Goal: Check status: Check status

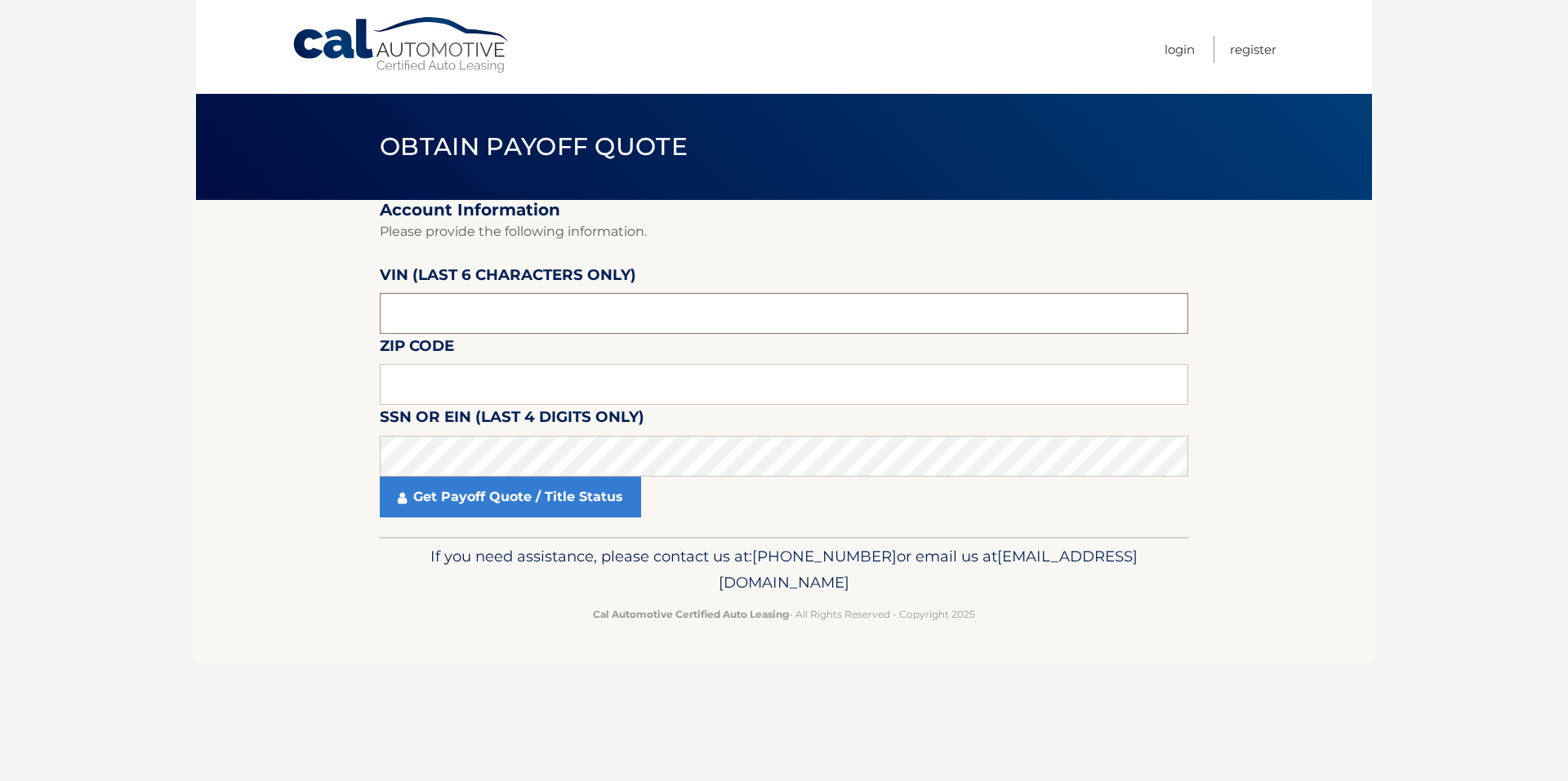
click at [458, 311] on input "text" at bounding box center [784, 313] width 809 height 40
type input "177575"
click at [458, 388] on input "text" at bounding box center [784, 384] width 809 height 40
type input "11001"
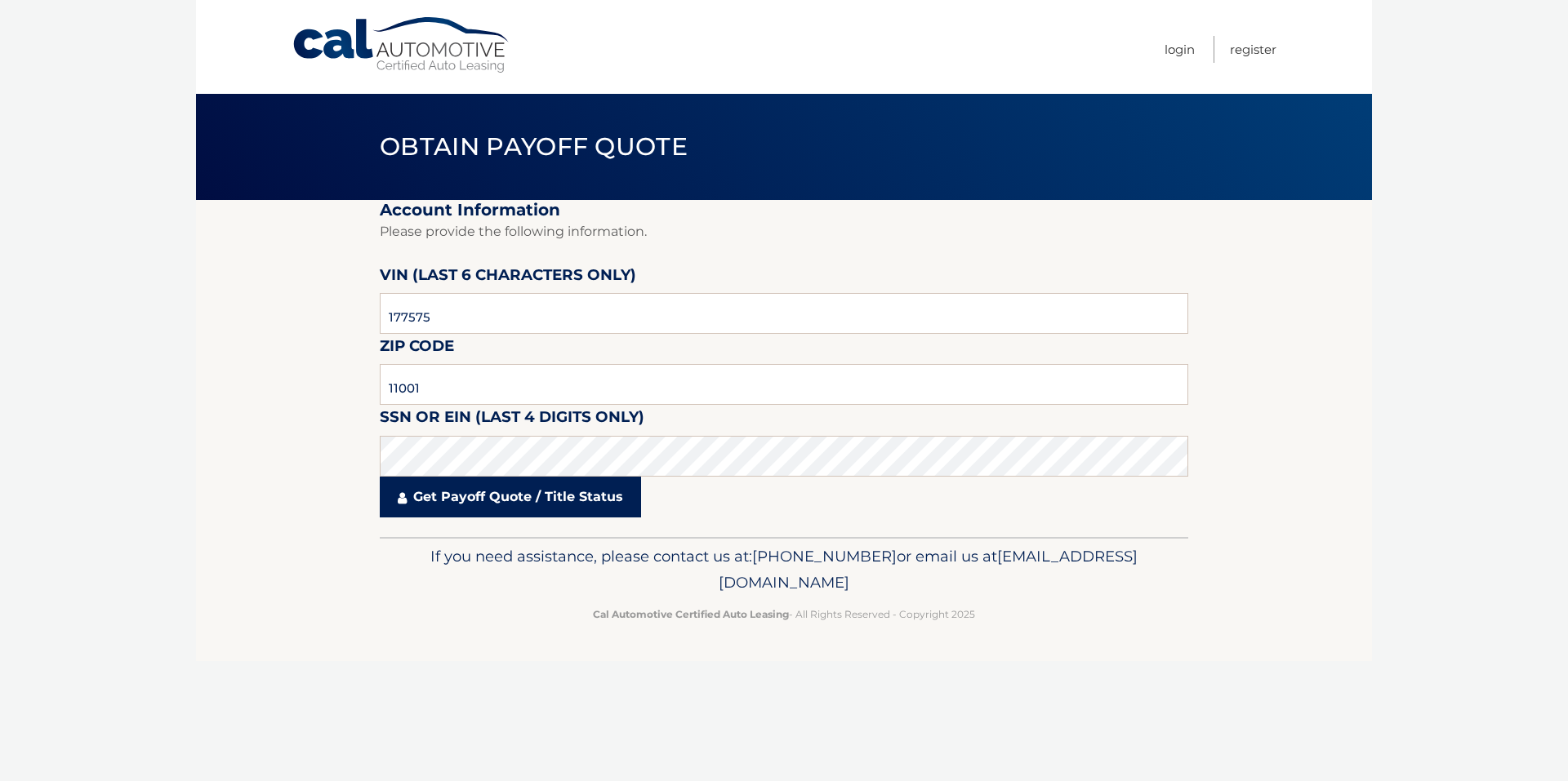
click at [500, 504] on link "Get Payoff Quote / Title Status" at bounding box center [510, 497] width 261 height 40
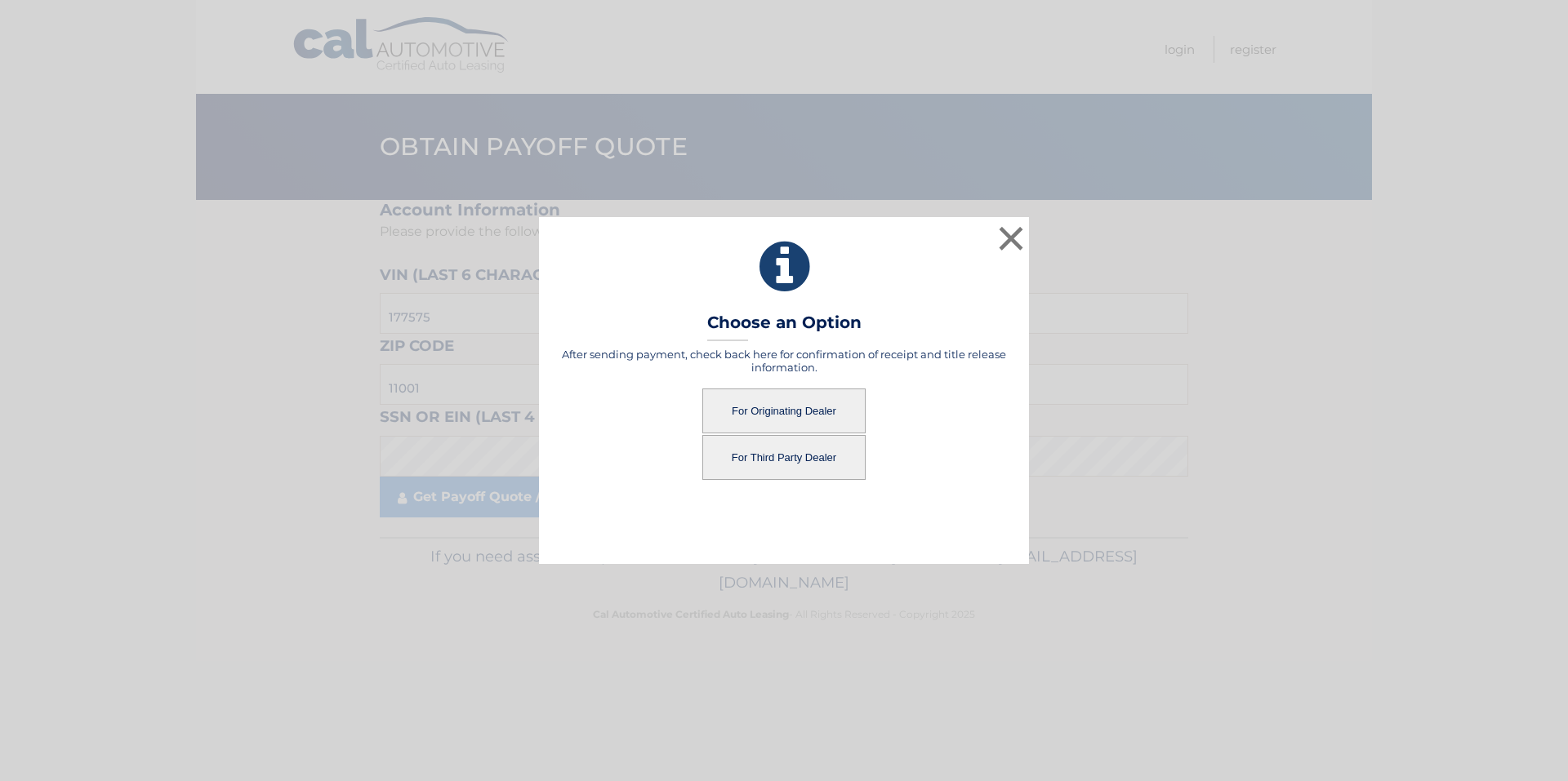
click at [805, 417] on button "For Originating Dealer" at bounding box center [784, 411] width 164 height 45
click at [799, 407] on button "For Originating Dealer" at bounding box center [784, 411] width 164 height 45
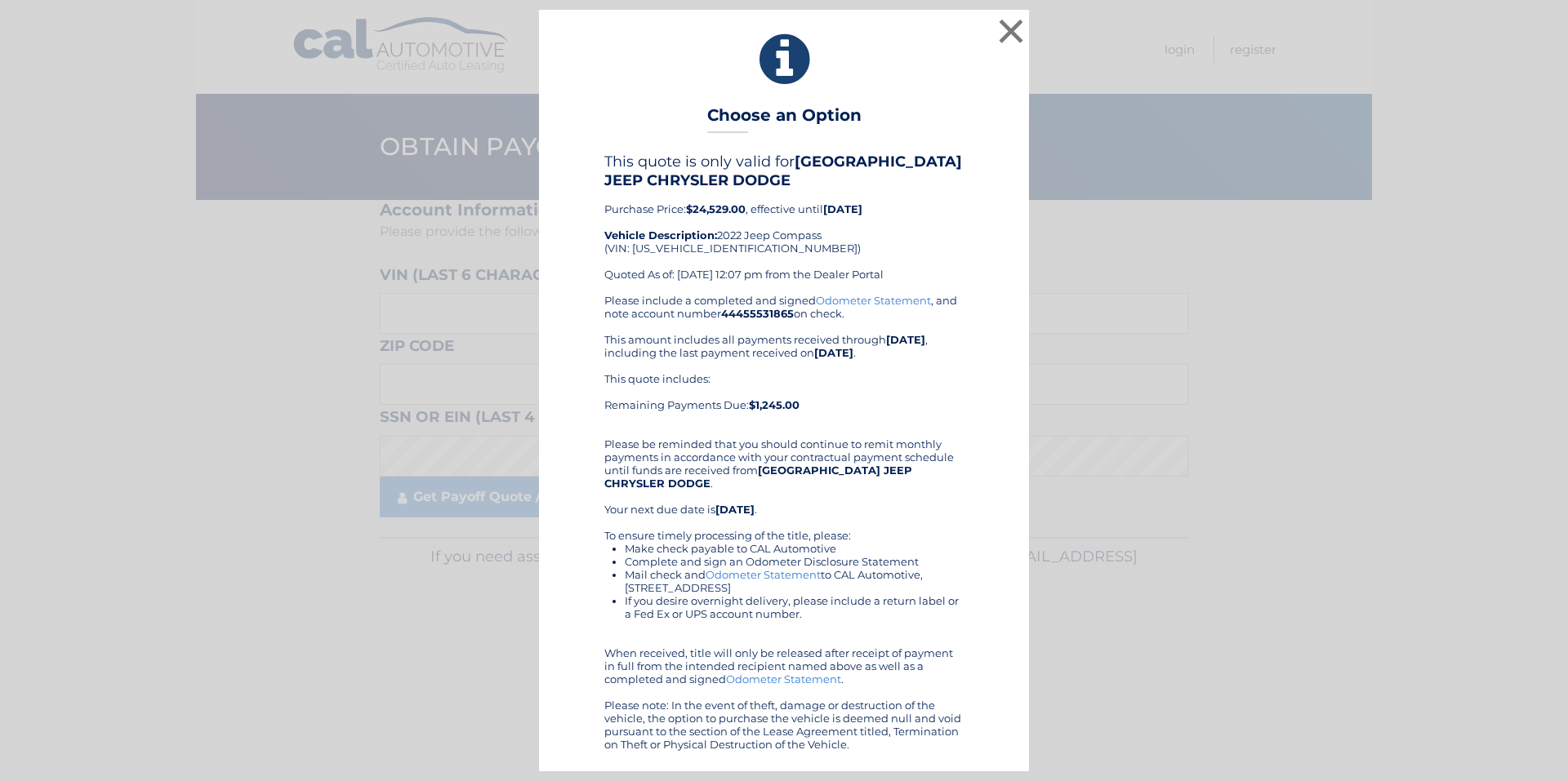
drag, startPoint x: 613, startPoint y: 115, endPoint x: 850, endPoint y: 679, distance: 611.8
click at [916, 751] on div "× Choose an Option This quote is only valid for GARDEN CITY JEEP CHRYSLER DODGE…" at bounding box center [784, 390] width 490 height 761
drag, startPoint x: 952, startPoint y: 67, endPoint x: 845, endPoint y: 102, distance: 112.6
click at [845, 102] on div "× Choose an Option This quote is only valid for GARDEN CITY JEEP CHRYSLER DODGE…" at bounding box center [784, 390] width 490 height 761
drag, startPoint x: 724, startPoint y: 120, endPoint x: 864, endPoint y: 760, distance: 655.1
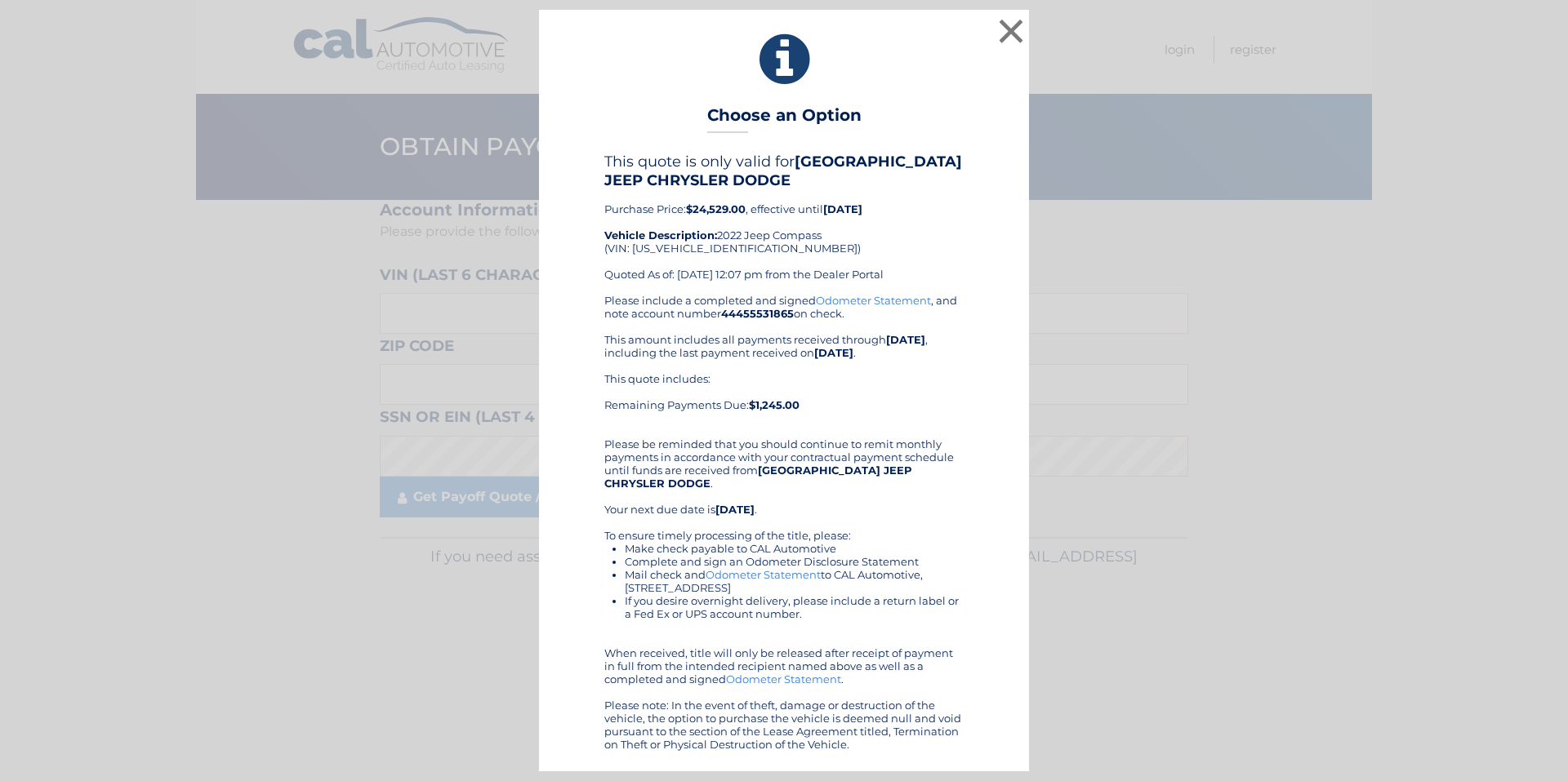
click at [864, 760] on div "× Choose an Option This quote is only valid for GARDEN CITY JEEP CHRYSLER DODGE…" at bounding box center [784, 390] width 490 height 761
